Goal: Check status: Check status

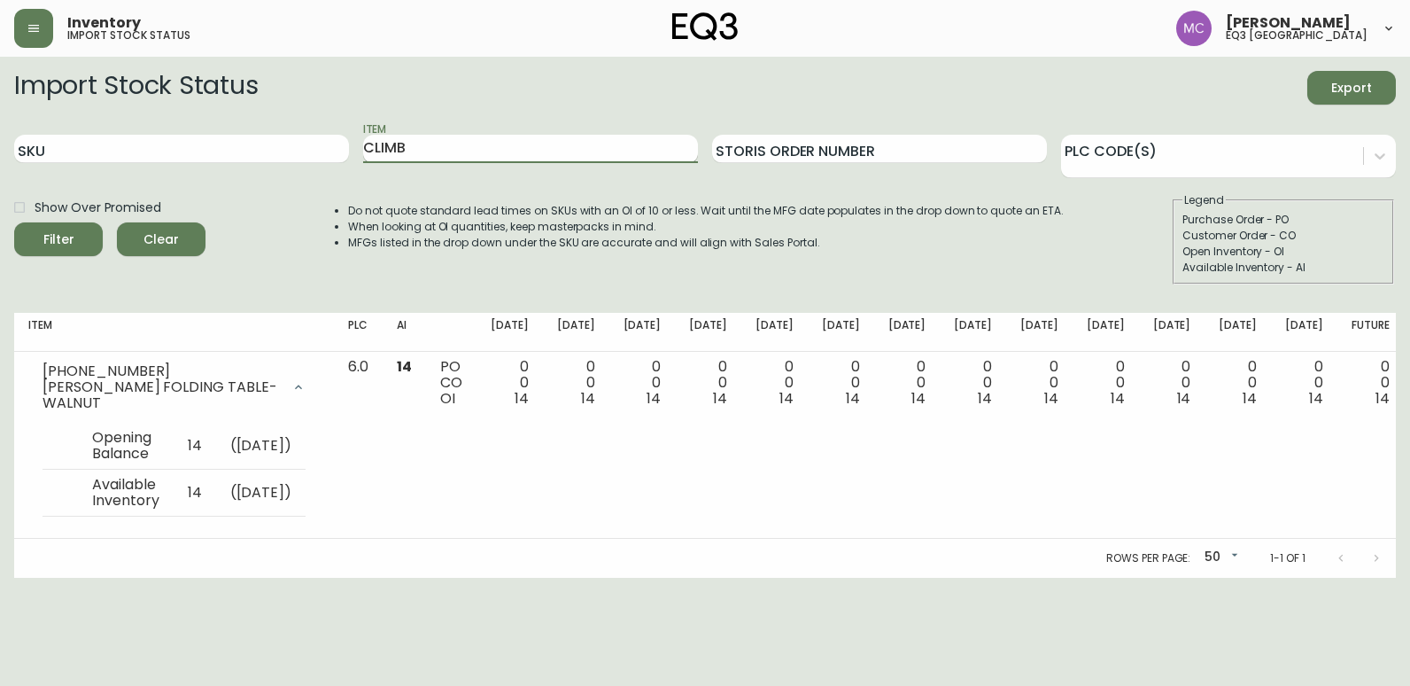
click at [14, 222] on button "Filter" at bounding box center [58, 239] width 89 height 34
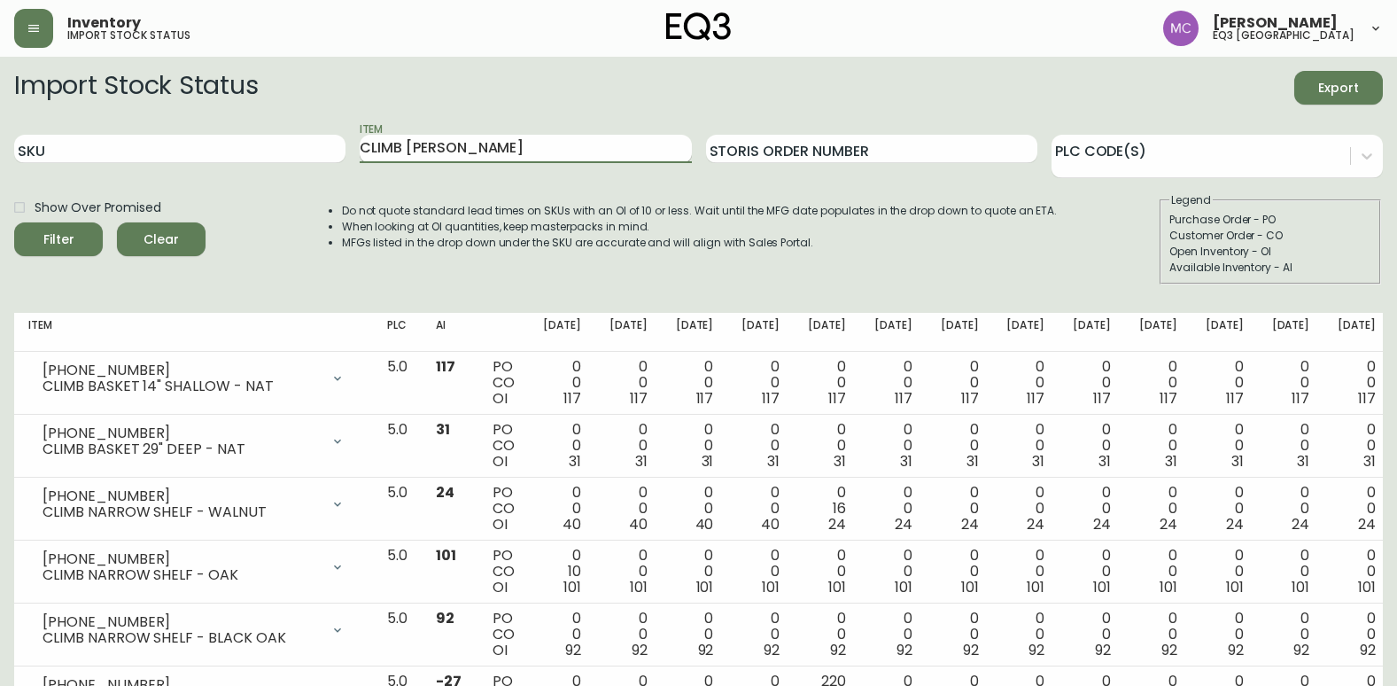
click at [14, 222] on button "Filter" at bounding box center [58, 239] width 89 height 34
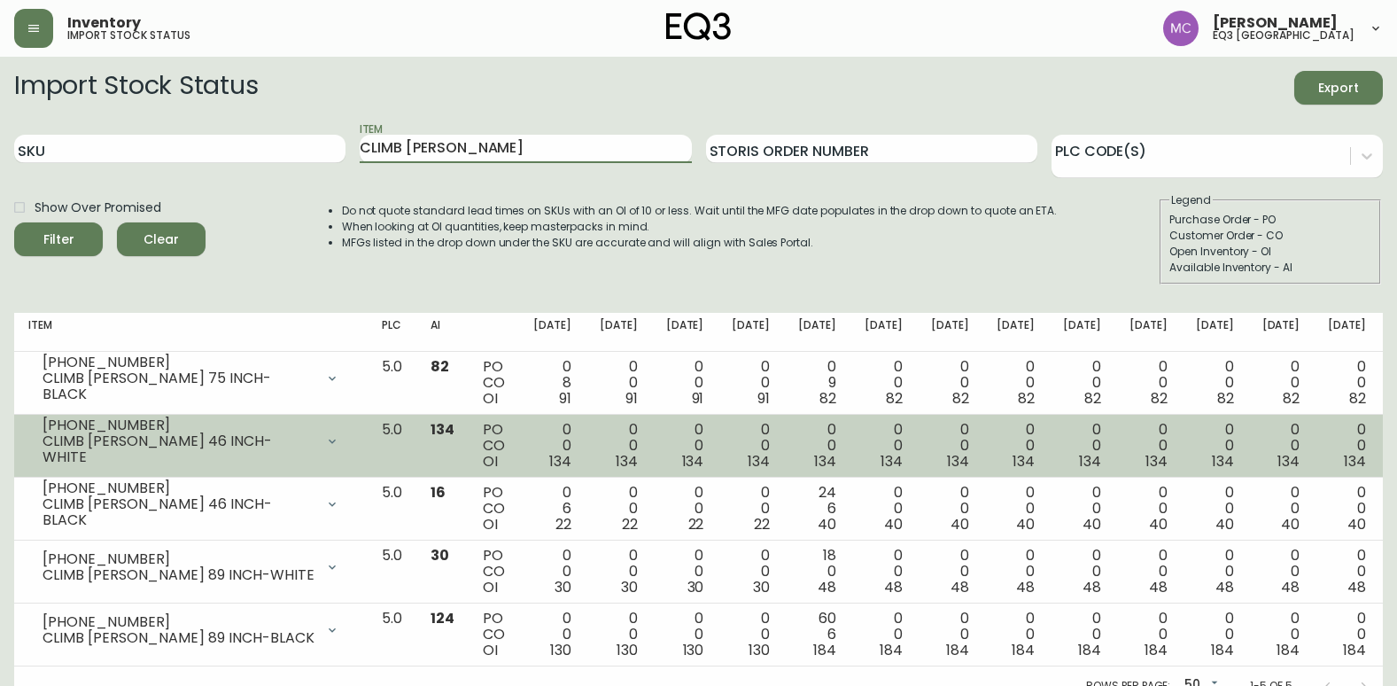
scroll to position [19, 0]
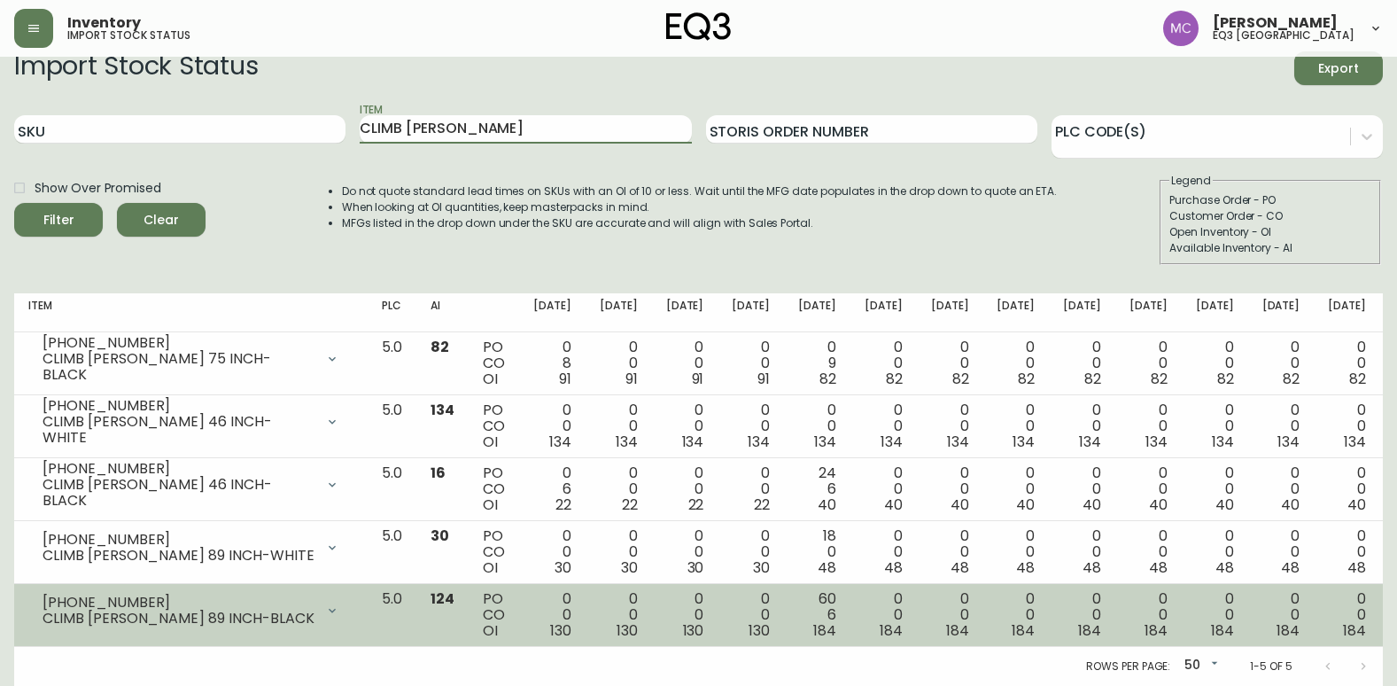
click at [234, 616] on div "CLIMB [PERSON_NAME] 89 INCH-BLACK" at bounding box center [179, 618] width 272 height 16
drag, startPoint x: 130, startPoint y: 601, endPoint x: 40, endPoint y: 602, distance: 90.4
click at [40, 602] on div "[PHONE_NUMBER] CLIMB [PERSON_NAME] 89 INCH-BLACK" at bounding box center [190, 610] width 325 height 39
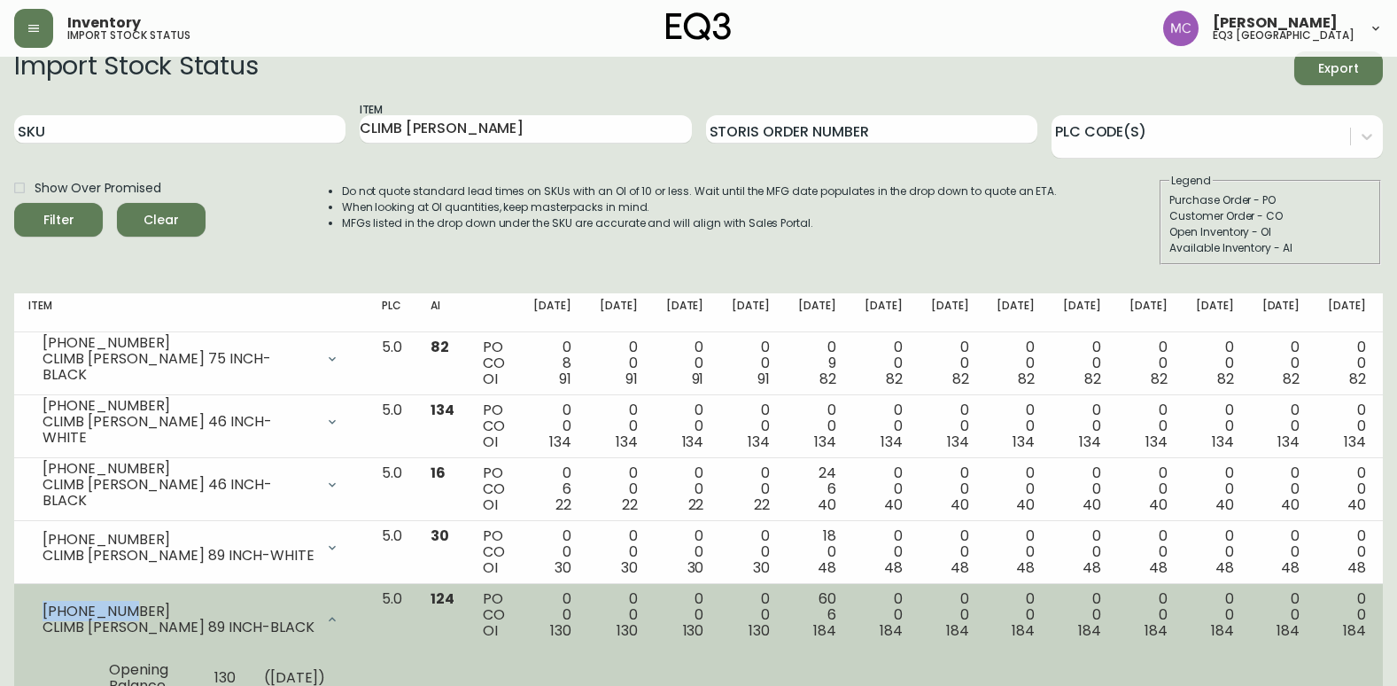
copy div "[PHONE_NUMBER]"
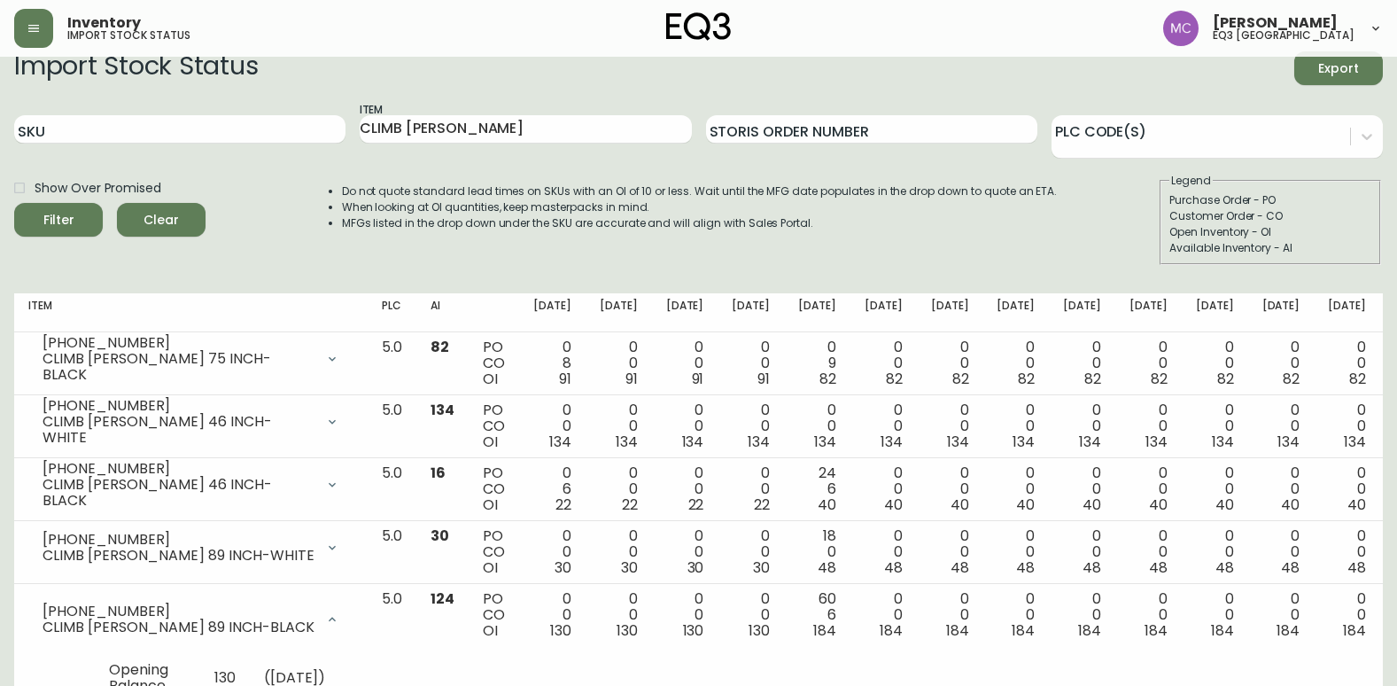
click at [0, 421] on html "Inventory import stock status [PERSON_NAME] eq3 [GEOGRAPHIC_DATA] Import Stock …" at bounding box center [698, 458] width 1397 height 955
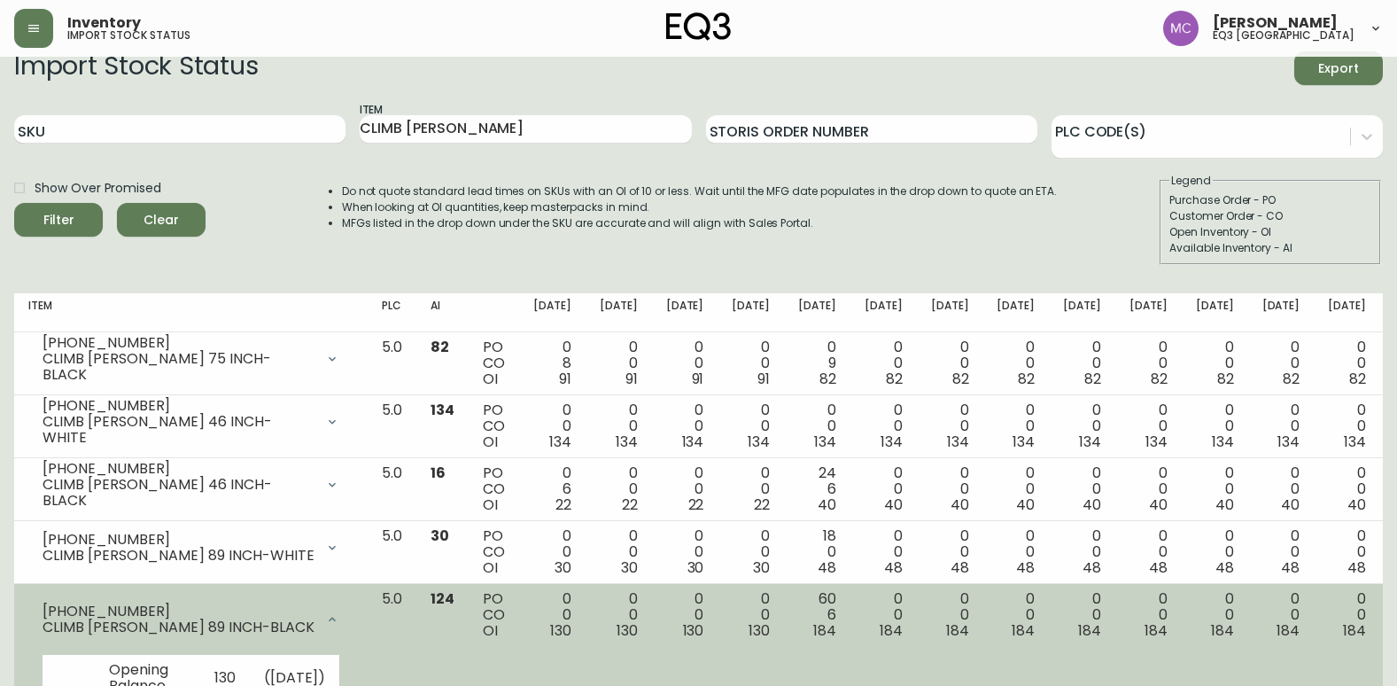
click at [134, 609] on div "[PHONE_NUMBER]" at bounding box center [179, 611] width 272 height 16
drag, startPoint x: 135, startPoint y: 608, endPoint x: 25, endPoint y: 614, distance: 110.0
copy div "[PHONE_NUMBER]"
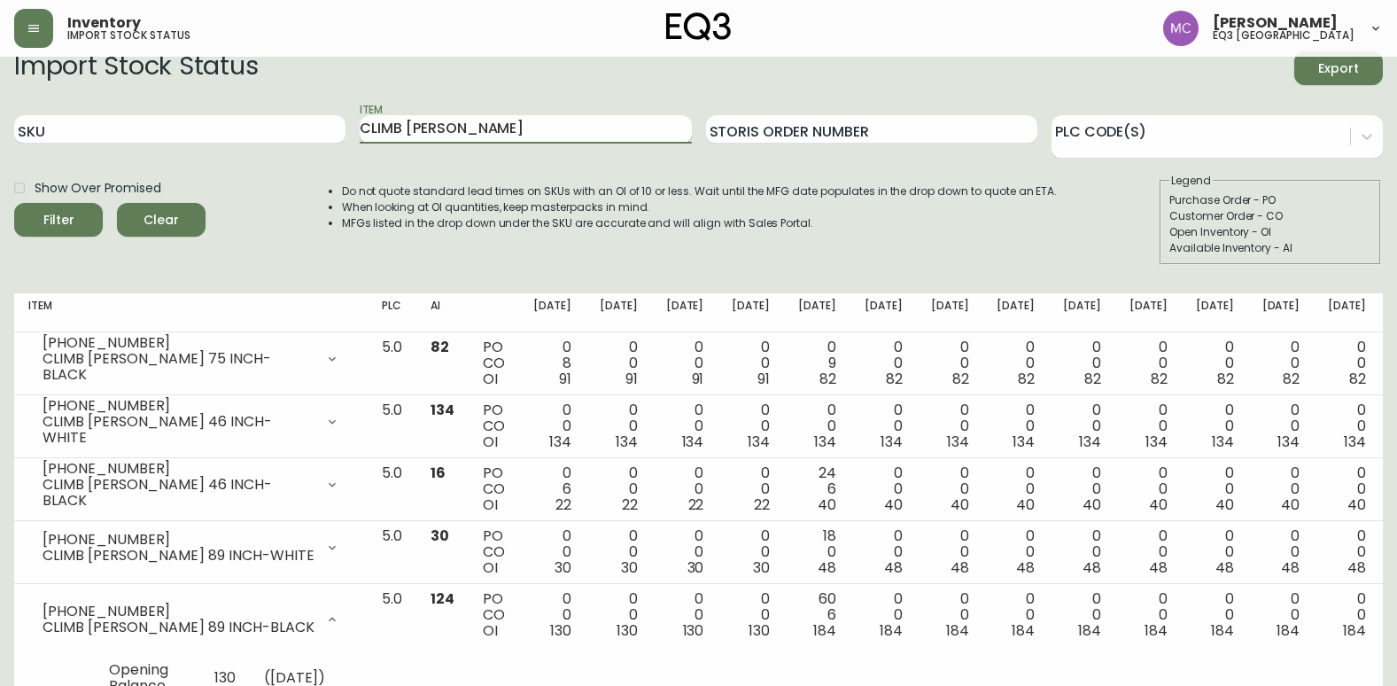
click at [490, 125] on input "CLIMB [PERSON_NAME]" at bounding box center [525, 129] width 331 height 28
type input "C"
type input "GLUB"
click at [14, 203] on button "Filter" at bounding box center [58, 220] width 89 height 34
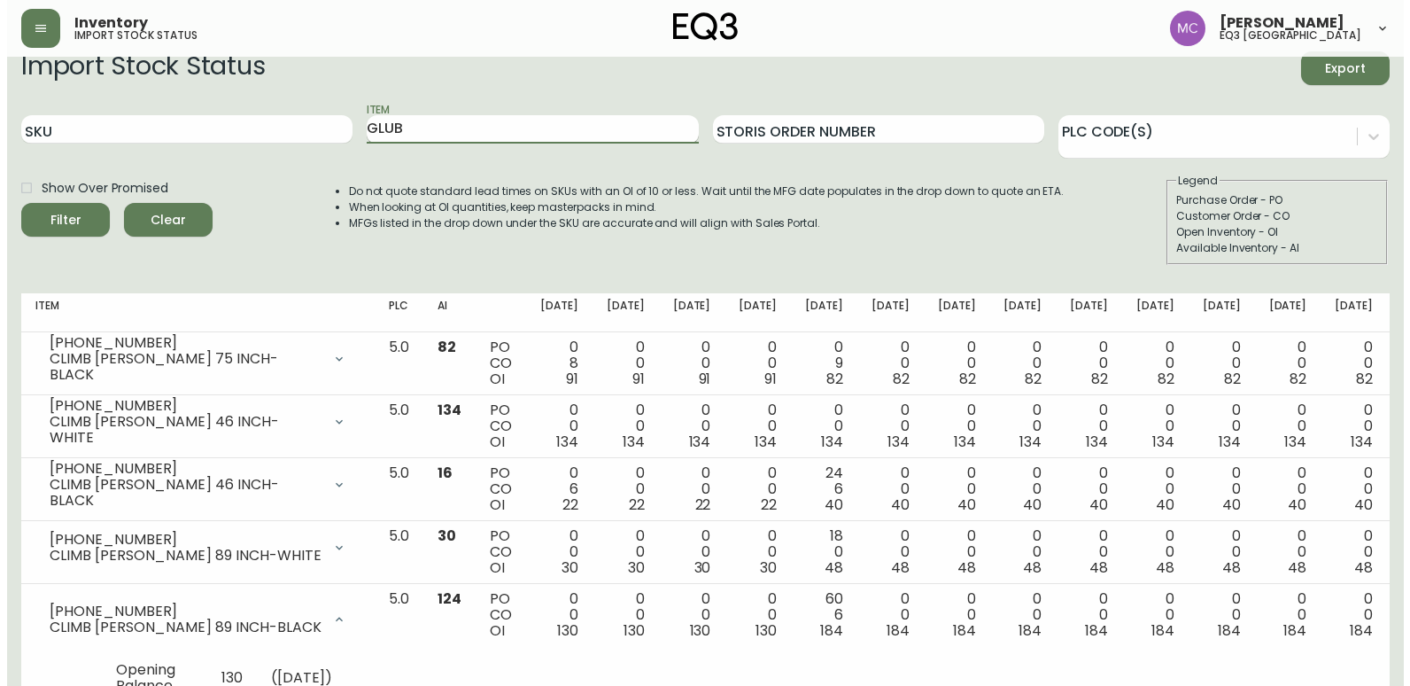
scroll to position [0, 0]
